Goal: Check status: Check status

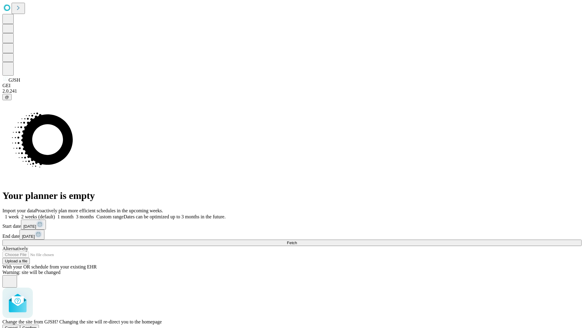
click at [37, 326] on span "Confirm" at bounding box center [30, 328] width 14 height 5
click at [74, 214] on label "1 month" at bounding box center [64, 216] width 19 height 5
click at [297, 241] on span "Fetch" at bounding box center [292, 243] width 10 height 5
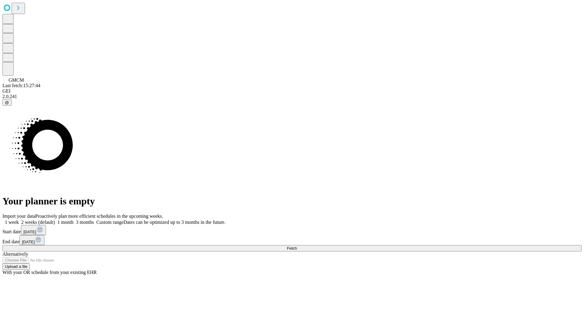
click at [74, 220] on label "1 month" at bounding box center [64, 222] width 19 height 5
click at [297, 246] on span "Fetch" at bounding box center [292, 248] width 10 height 5
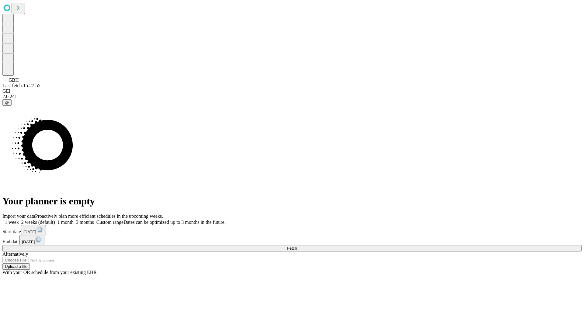
click at [297, 246] on span "Fetch" at bounding box center [292, 248] width 10 height 5
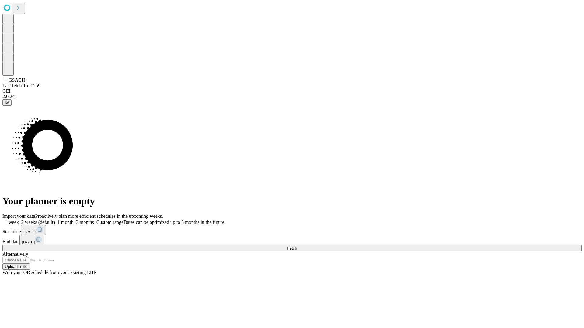
click at [74, 220] on label "1 month" at bounding box center [64, 222] width 19 height 5
click at [297, 246] on span "Fetch" at bounding box center [292, 248] width 10 height 5
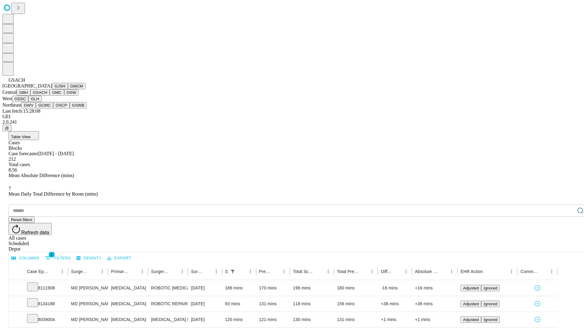
click at [50, 96] on button "GMC" at bounding box center [57, 92] width 14 height 6
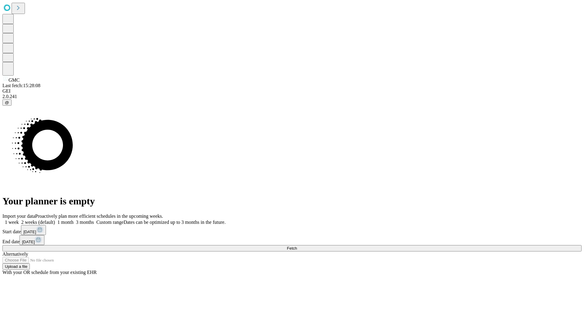
click at [74, 220] on label "1 month" at bounding box center [64, 222] width 19 height 5
click at [297, 246] on span "Fetch" at bounding box center [292, 248] width 10 height 5
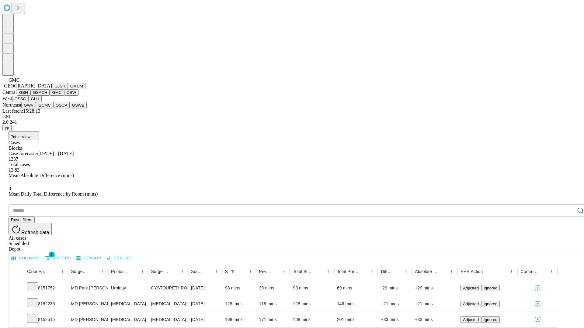
click at [64, 96] on button "OSW" at bounding box center [71, 92] width 15 height 6
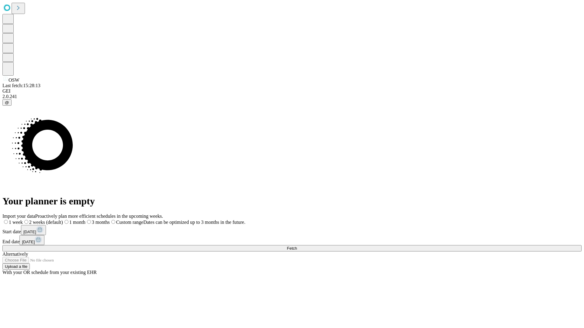
click at [297, 246] on span "Fetch" at bounding box center [292, 248] width 10 height 5
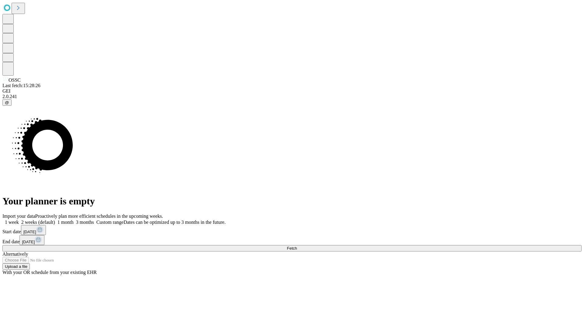
click at [74, 220] on label "1 month" at bounding box center [64, 222] width 19 height 5
click at [297, 246] on span "Fetch" at bounding box center [292, 248] width 10 height 5
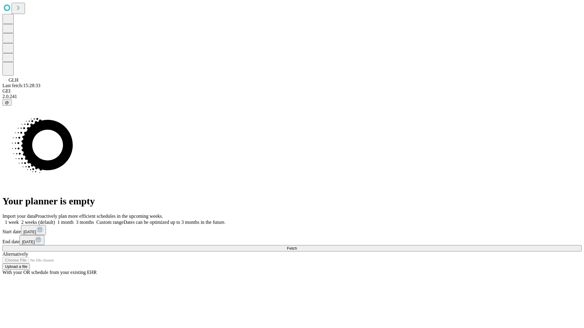
click at [74, 220] on label "1 month" at bounding box center [64, 222] width 19 height 5
click at [297, 246] on span "Fetch" at bounding box center [292, 248] width 10 height 5
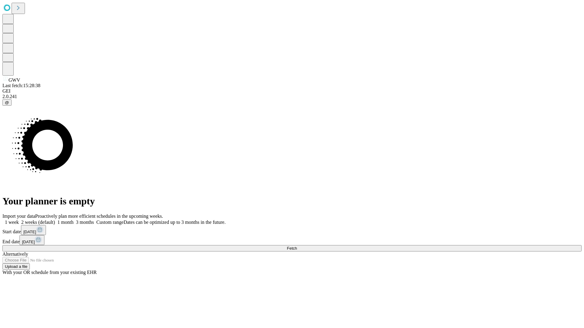
click at [74, 220] on label "1 month" at bounding box center [64, 222] width 19 height 5
click at [297, 246] on span "Fetch" at bounding box center [292, 248] width 10 height 5
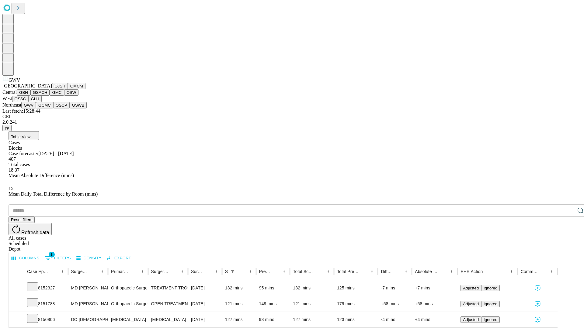
click at [47, 109] on button "GCMC" at bounding box center [44, 105] width 17 height 6
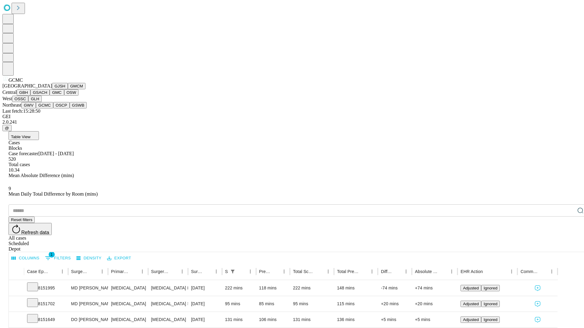
click at [53, 109] on button "OSCP" at bounding box center [61, 105] width 16 height 6
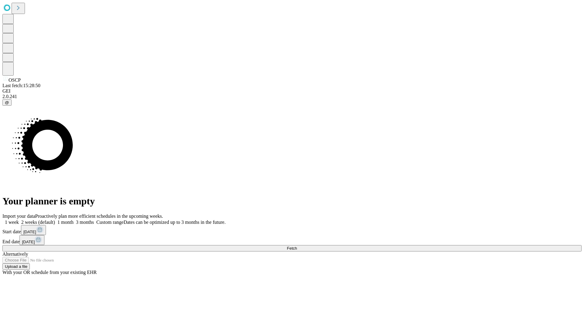
click at [74, 220] on label "1 month" at bounding box center [64, 222] width 19 height 5
click at [297, 246] on span "Fetch" at bounding box center [292, 248] width 10 height 5
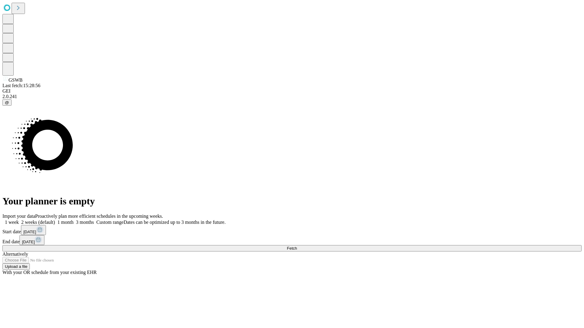
click at [74, 220] on label "1 month" at bounding box center [64, 222] width 19 height 5
click at [297, 246] on span "Fetch" at bounding box center [292, 248] width 10 height 5
